Goal: Transaction & Acquisition: Download file/media

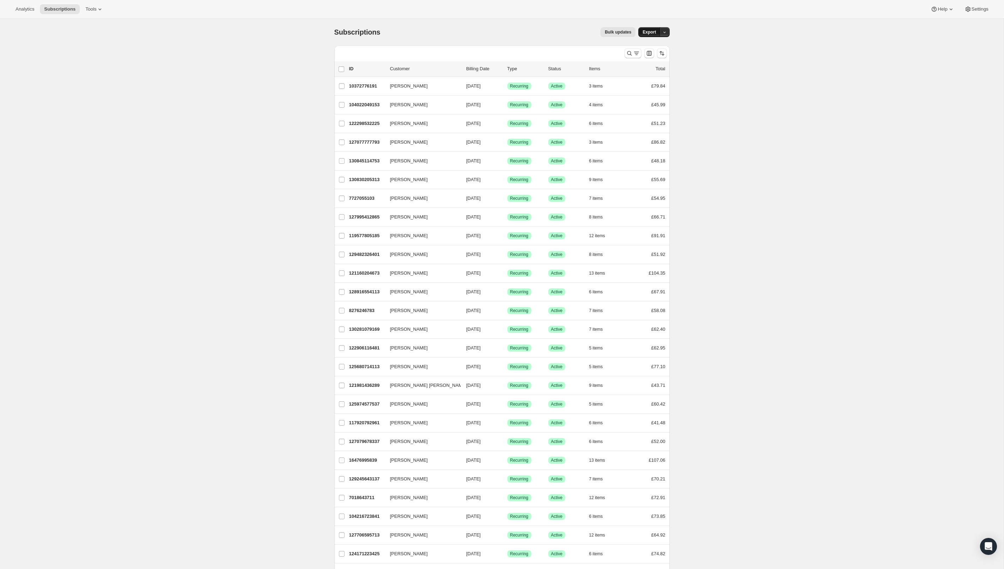
click at [656, 35] on span "Export" at bounding box center [649, 32] width 13 height 6
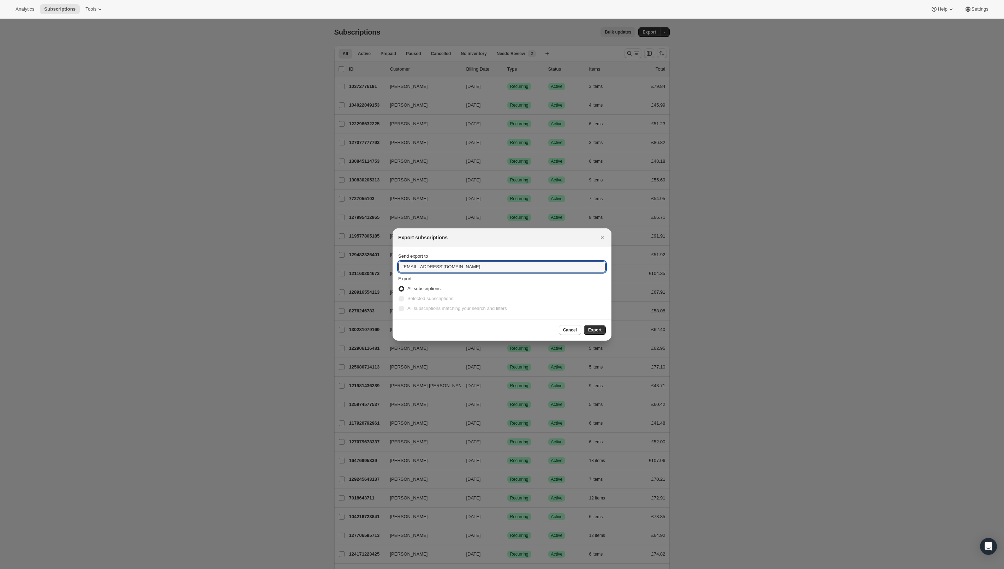
drag, startPoint x: 403, startPoint y: 266, endPoint x: 378, endPoint y: 264, distance: 25.5
type input "alex@fielddoctor.co.uk"
click at [602, 333] on span "Export" at bounding box center [594, 330] width 13 height 6
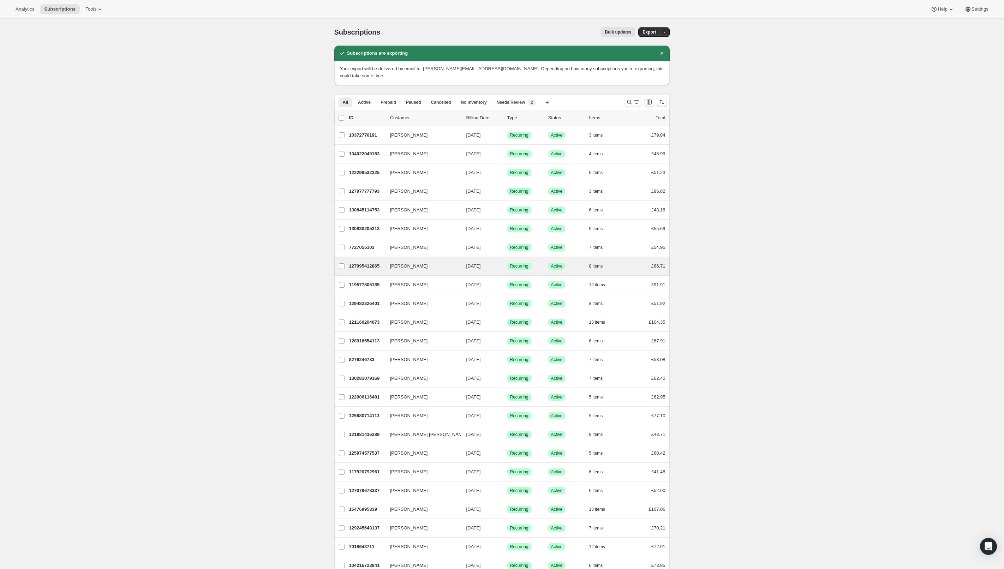
scroll to position [2, 0]
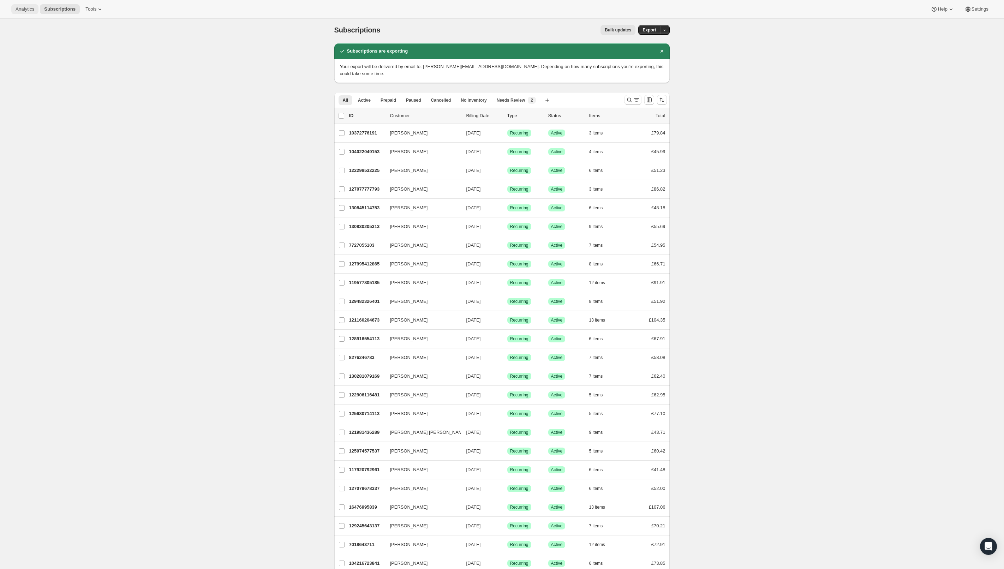
click at [30, 11] on span "Analytics" at bounding box center [25, 9] width 19 height 6
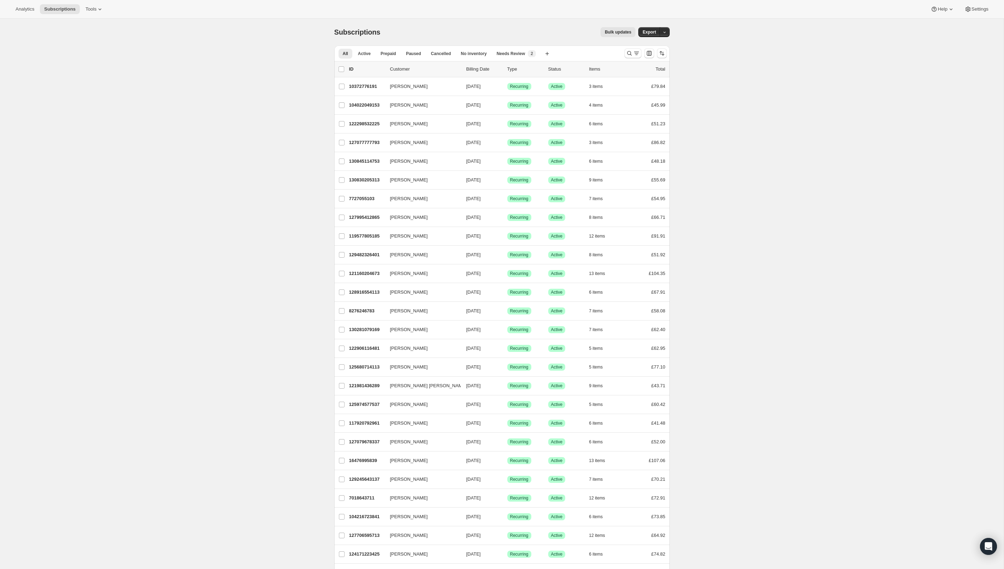
click at [95, 105] on div "Subscriptions. This page is ready Subscriptions Bulk updates More actions Bulk …" at bounding box center [502, 535] width 1004 height 1033
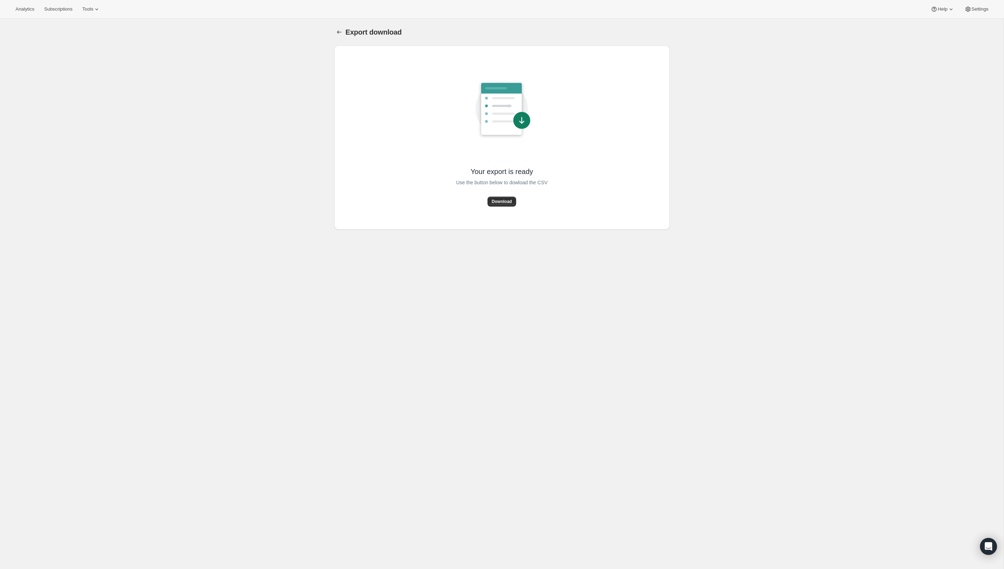
drag, startPoint x: 510, startPoint y: 205, endPoint x: 518, endPoint y: 190, distance: 16.7
click at [510, 204] on button "Download" at bounding box center [502, 202] width 29 height 10
click at [749, 62] on div "Export download. This page is ready Export download Your export is ready Use th…" at bounding box center [502, 303] width 1004 height 569
